Goal: Information Seeking & Learning: Learn about a topic

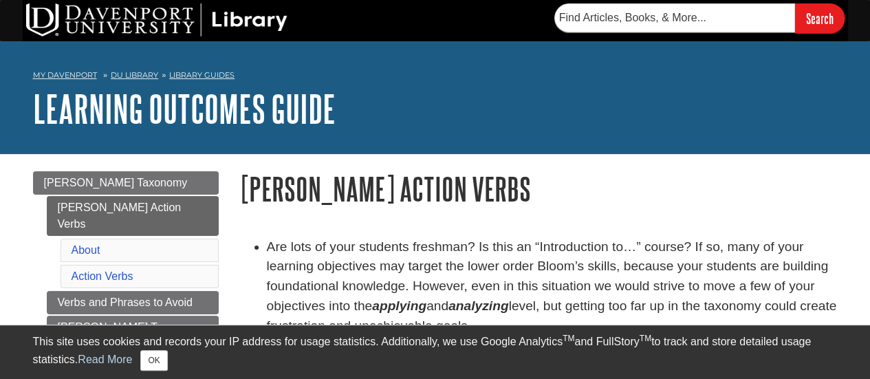
click at [405, 9] on div "Search" at bounding box center [435, 20] width 825 height 41
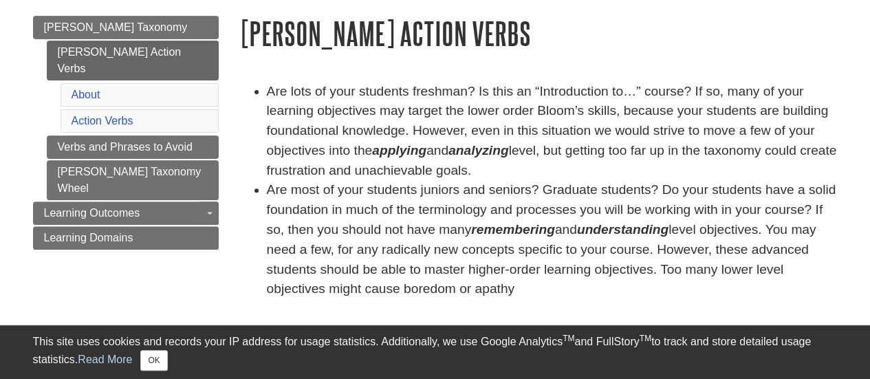
scroll to position [168, 0]
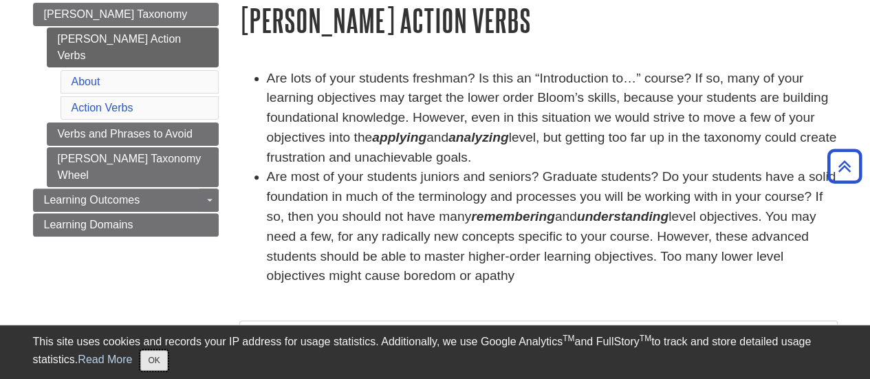
click at [145, 358] on button "OK" at bounding box center [153, 360] width 27 height 21
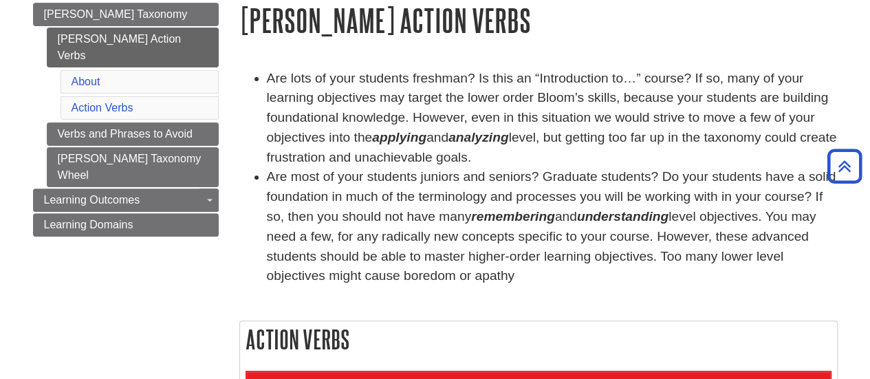
drag, startPoint x: 237, startPoint y: 20, endPoint x: 463, endPoint y: 276, distance: 341.9
copy div "[PERSON_NAME] Action Verbs Are lots of your students freshman? Is this an “Intr…"
click at [463, 276] on li "Are most of your students juniors and seniors? Graduate students? Do your stude…" at bounding box center [552, 226] width 571 height 119
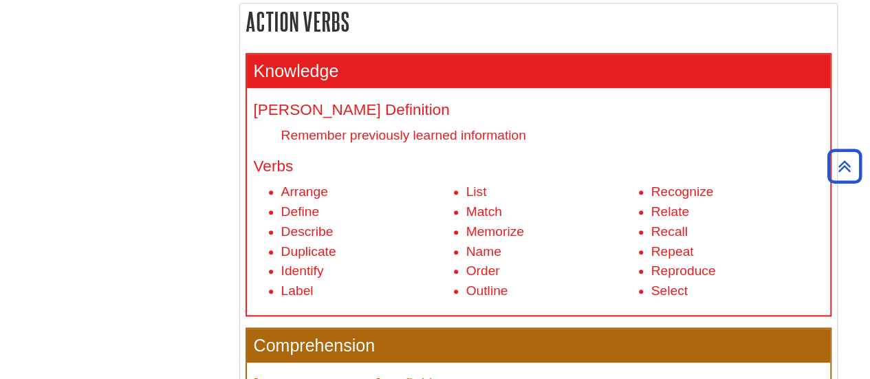
scroll to position [487, 0]
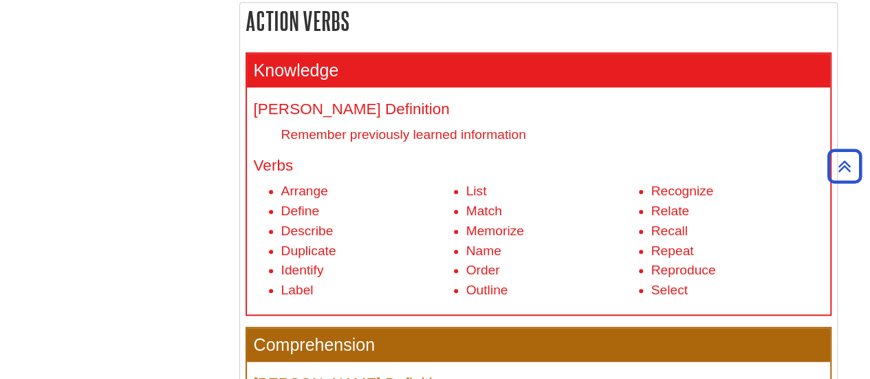
drag, startPoint x: 247, startPoint y: 21, endPoint x: 648, endPoint y: 354, distance: 520.9
copy div "Action Verbs Knowledge [PERSON_NAME] Definition Remember previously learned inf…"
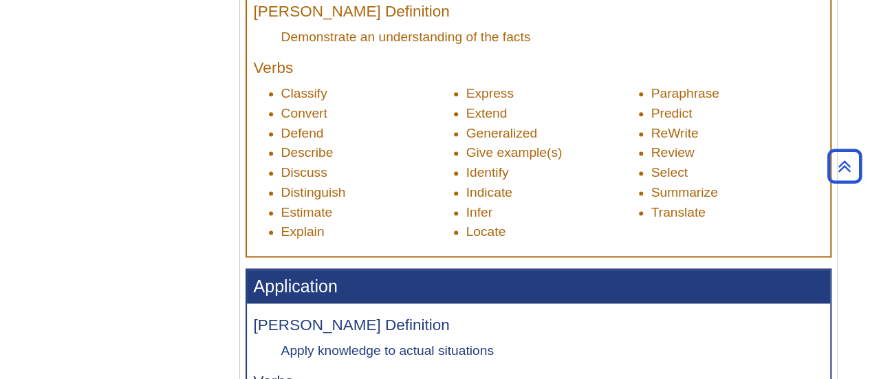
scroll to position [858, 0]
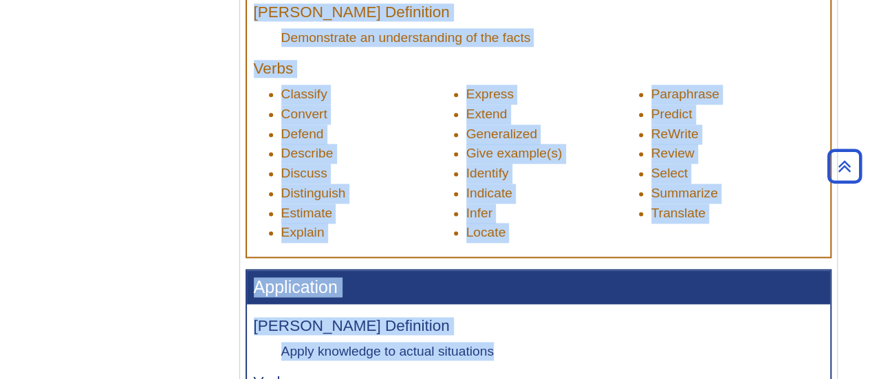
drag, startPoint x: 250, startPoint y: 8, endPoint x: 506, endPoint y: 349, distance: 426.3
copy section "[PERSON_NAME] Definition Demonstrate an understanding of the facts Verbs Classi…"
click at [516, 325] on h4 "[PERSON_NAME] Definition" at bounding box center [538, 326] width 569 height 17
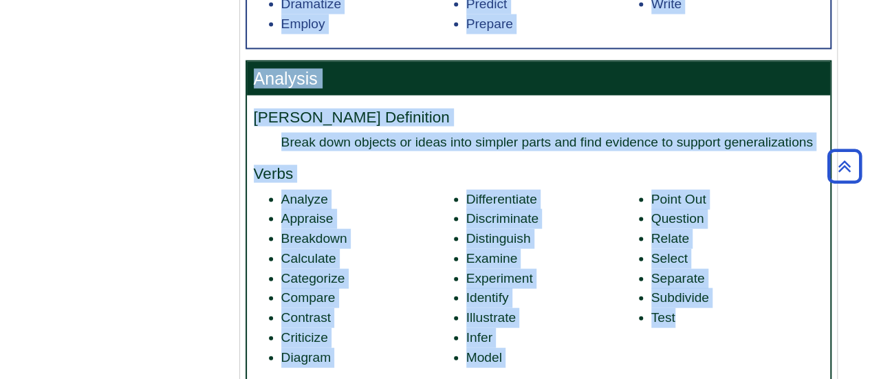
scroll to position [1382, 0]
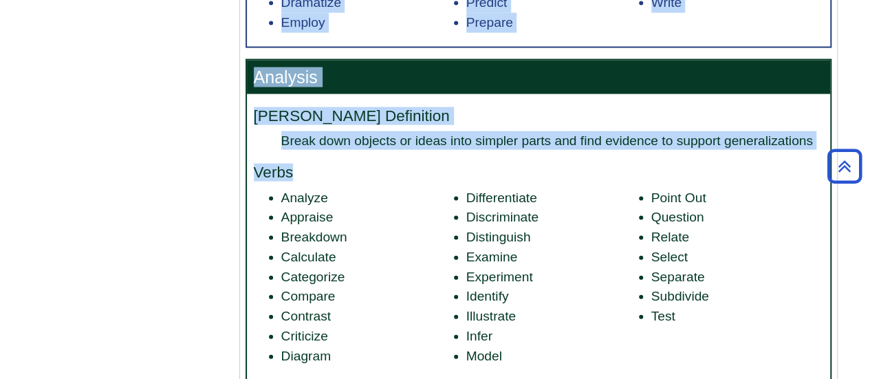
drag, startPoint x: 256, startPoint y: 10, endPoint x: 351, endPoint y: 166, distance: 182.6
click at [351, 166] on section "Knowledge [PERSON_NAME] Definition Remember previously learned information Verb…" at bounding box center [538, 92] width 583 height 1869
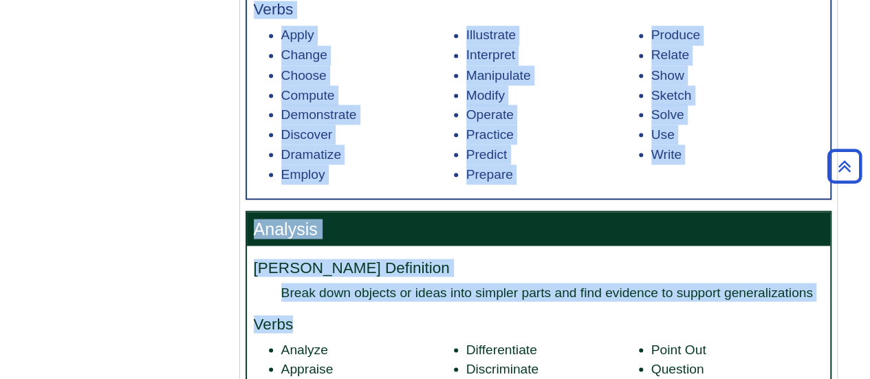
scroll to position [1231, 0]
copy section "Verbs Apply Change Choose Compute Demonstrate Discover Dramatize Employ Illustr…"
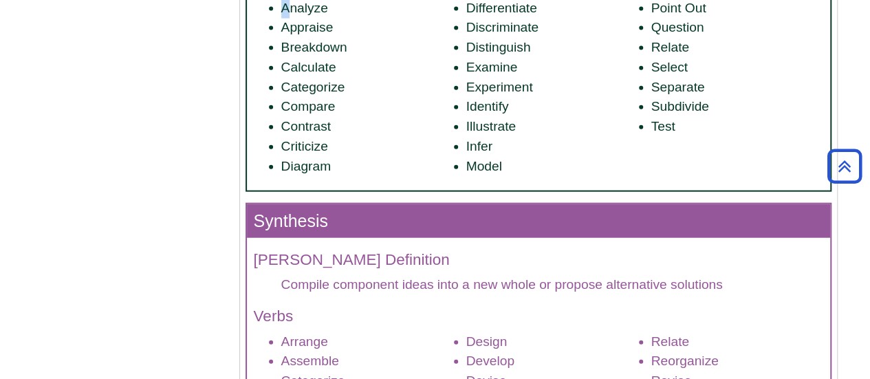
scroll to position [1570, 0]
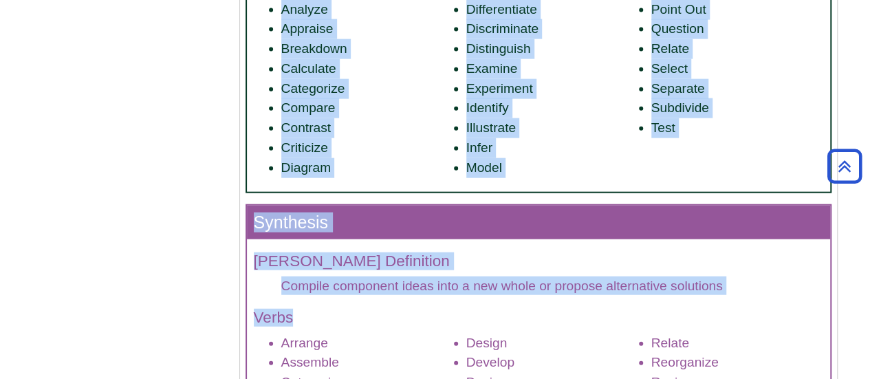
drag, startPoint x: 279, startPoint y: 7, endPoint x: 416, endPoint y: 299, distance: 322.6
copy section "Analyze Appraise Breakdown Calculate Categorize Compare Contrast Criticize Diag…"
click at [416, 299] on div "[PERSON_NAME] Definition Compile component ideas into a new whole or propose al…" at bounding box center [538, 382] width 583 height 286
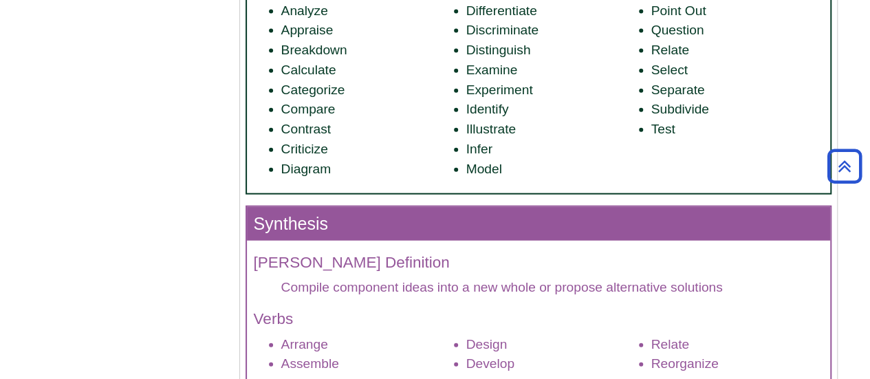
scroll to position [1569, 0]
click at [287, 350] on li "Arrange" at bounding box center [367, 345] width 172 height 20
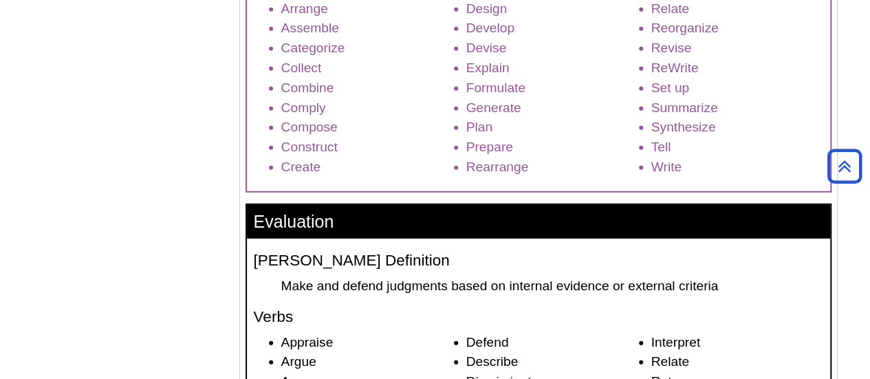
scroll to position [1904, 0]
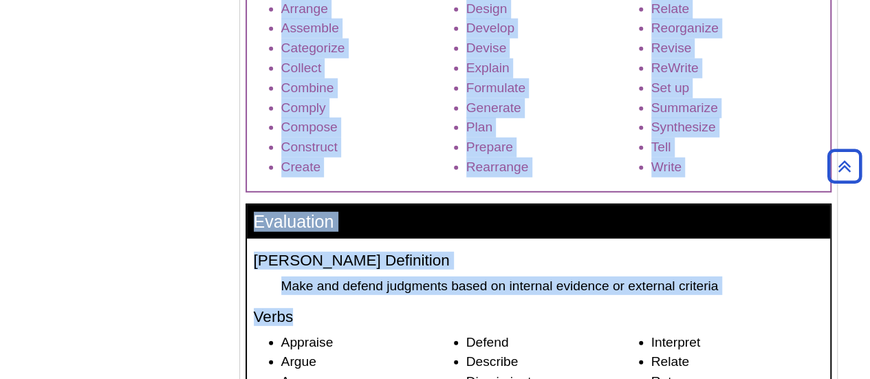
drag, startPoint x: 282, startPoint y: 11, endPoint x: 468, endPoint y: 303, distance: 346.2
copy section "Arrange Assemble Categorize Collect Combine Comply Compose Construct Create Des…"
click at [352, 303] on div "[PERSON_NAME] Definition Make and defend judgments based on internal evidence o…" at bounding box center [538, 372] width 583 height 266
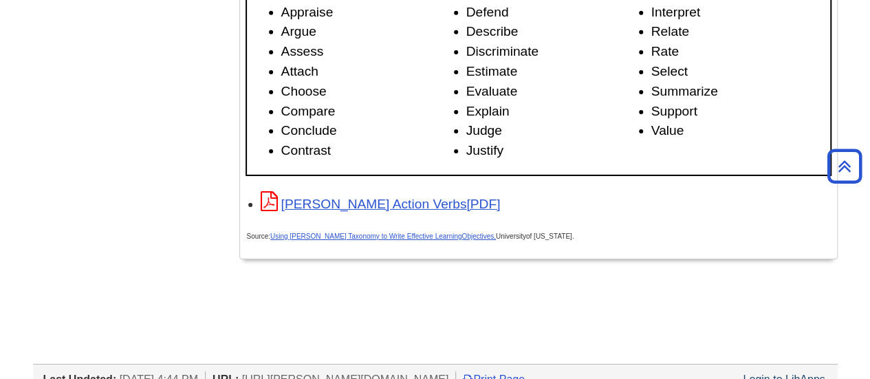
scroll to position [2236, 0]
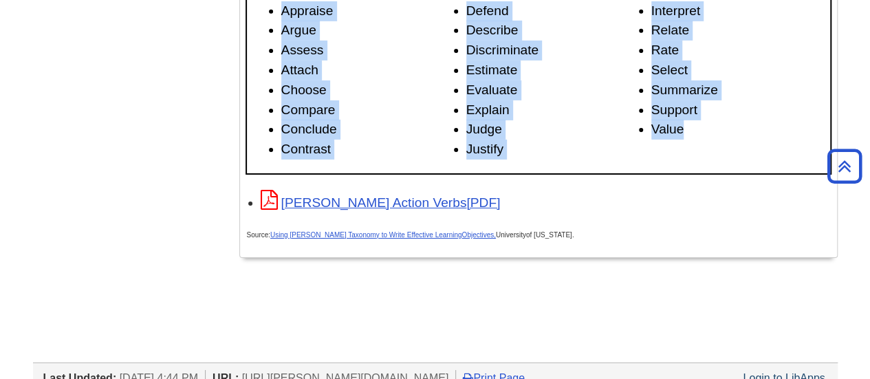
drag, startPoint x: 281, startPoint y: 8, endPoint x: 689, endPoint y: 133, distance: 426.9
click at [689, 133] on ul "Appraise Argue Assess Attach Choose Compare Conclude Contrast Defend Describe D…" at bounding box center [538, 80] width 569 height 158
copy ul "Appraise Argue Assess Attach Choose Compare Conclude Contrast Defend Describe D…"
click at [374, 80] on li "Choose" at bounding box center [367, 90] width 172 height 20
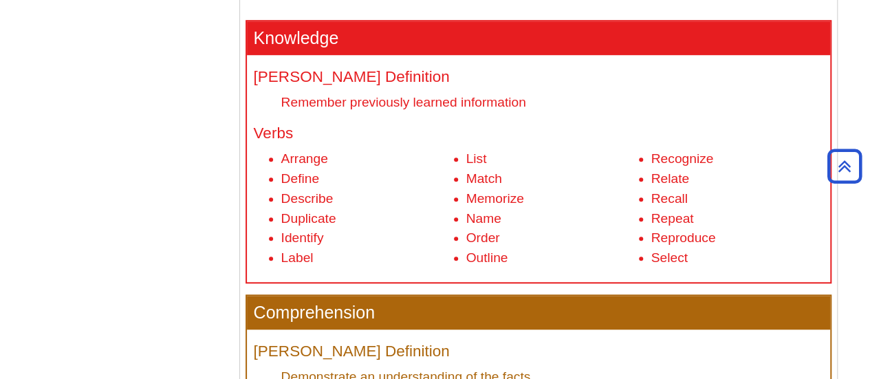
scroll to position [518, 0]
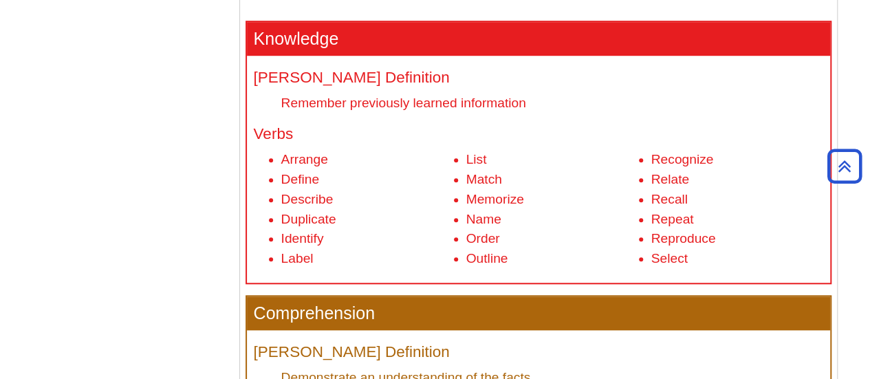
click at [727, 167] on li "Recognize" at bounding box center [737, 160] width 172 height 20
click at [741, 244] on li "Reproduce" at bounding box center [737, 239] width 172 height 20
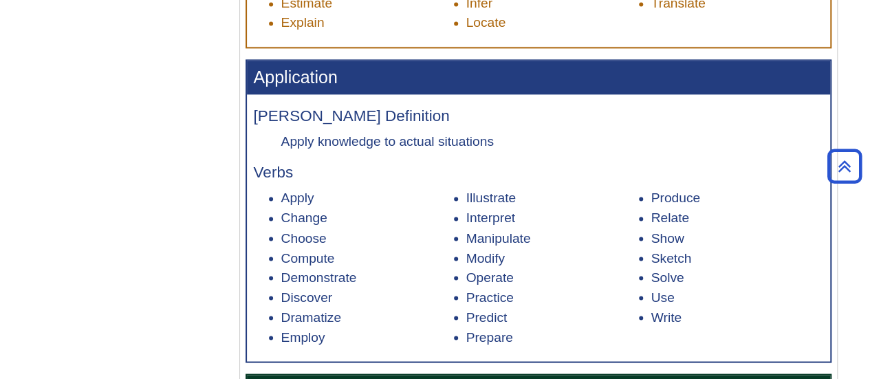
scroll to position [1072, 0]
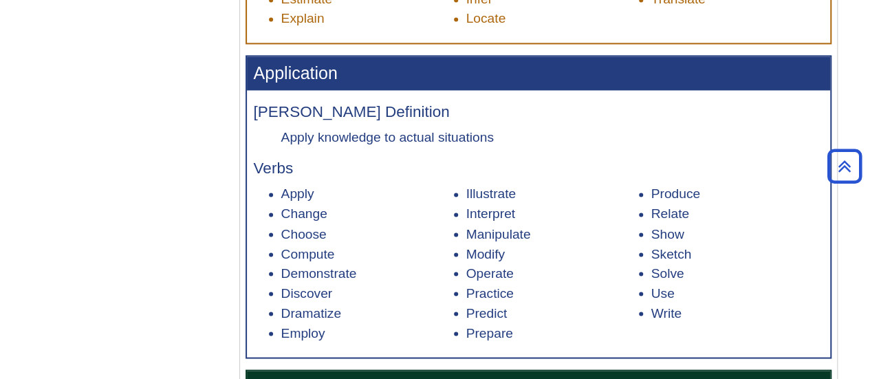
click at [735, 254] on li "Sketch" at bounding box center [737, 254] width 172 height 20
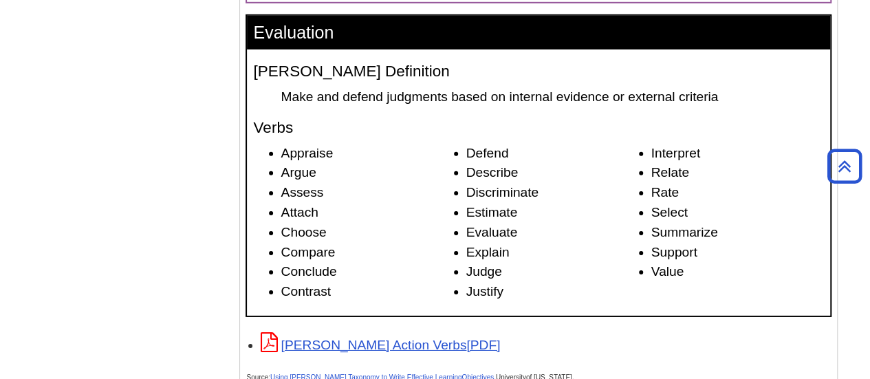
scroll to position [2094, 0]
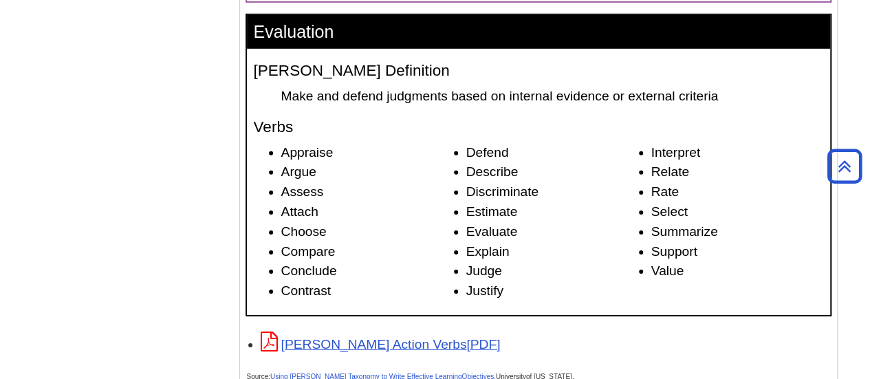
click at [787, 148] on li "Interpret" at bounding box center [737, 153] width 172 height 20
